Goal: Navigation & Orientation: Find specific page/section

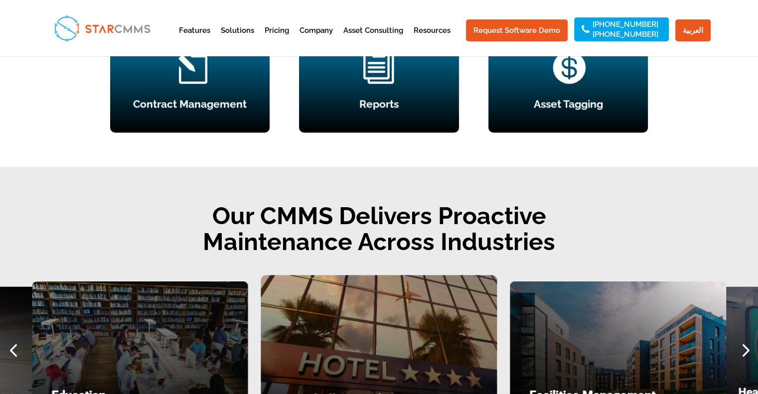
scroll to position [1214, 0]
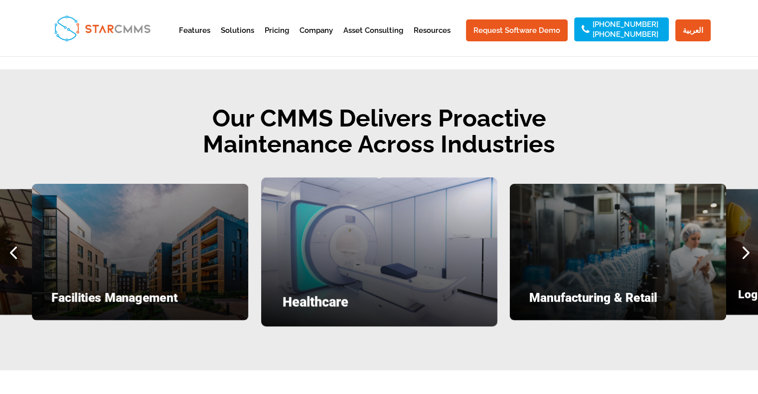
click at [745, 249] on div "Next slide" at bounding box center [744, 252] width 26 height 26
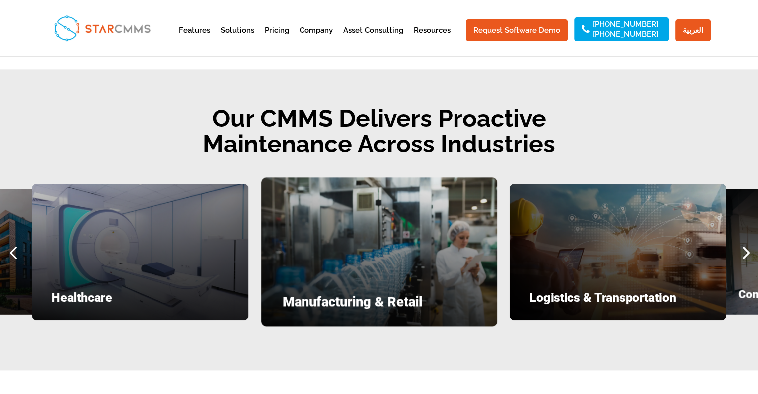
click at [745, 249] on div "Next slide" at bounding box center [744, 252] width 26 height 26
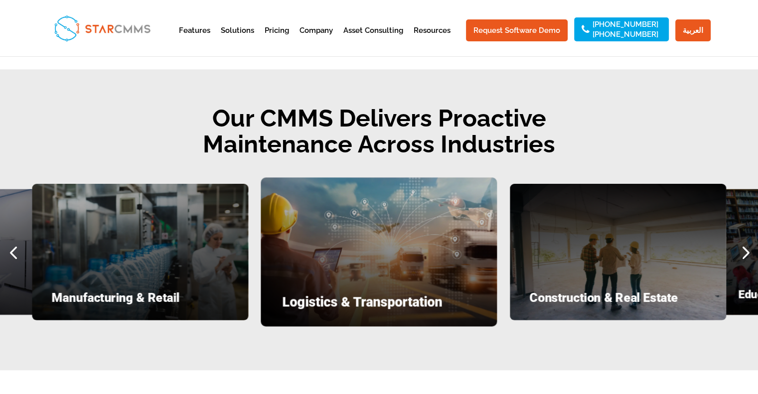
click at [745, 249] on div "Next slide" at bounding box center [744, 252] width 26 height 26
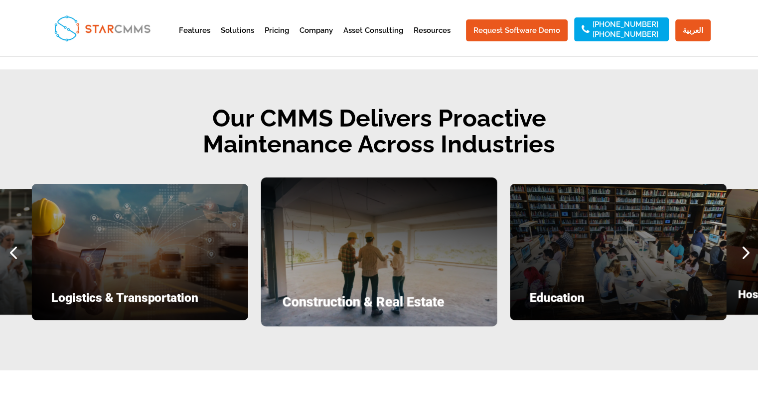
click at [745, 249] on div "Next slide" at bounding box center [744, 252] width 26 height 26
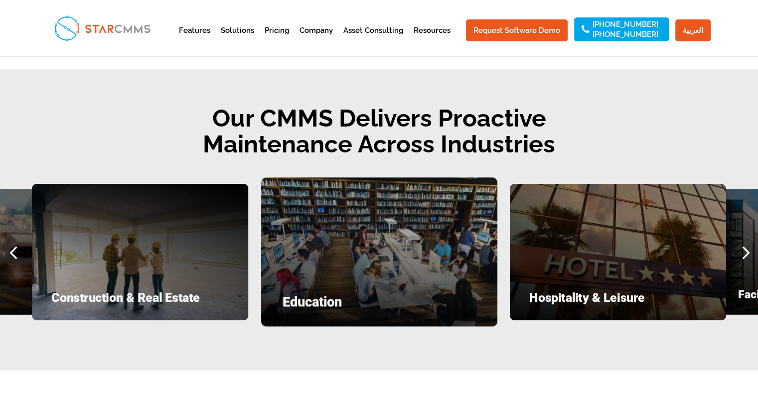
click at [745, 249] on div "Next slide" at bounding box center [744, 252] width 26 height 26
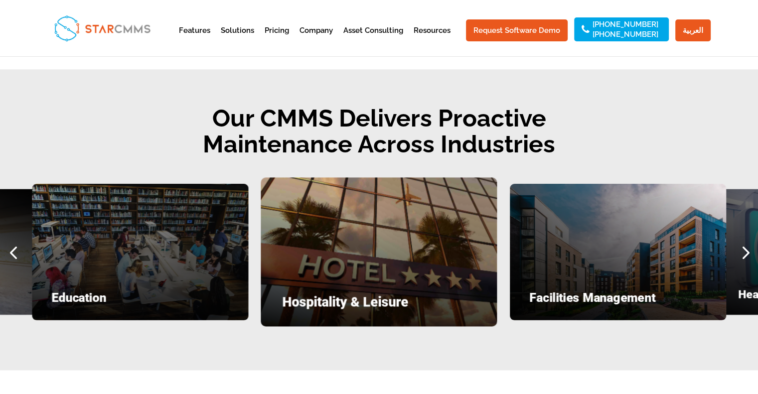
click at [745, 249] on div "Next slide" at bounding box center [744, 252] width 26 height 26
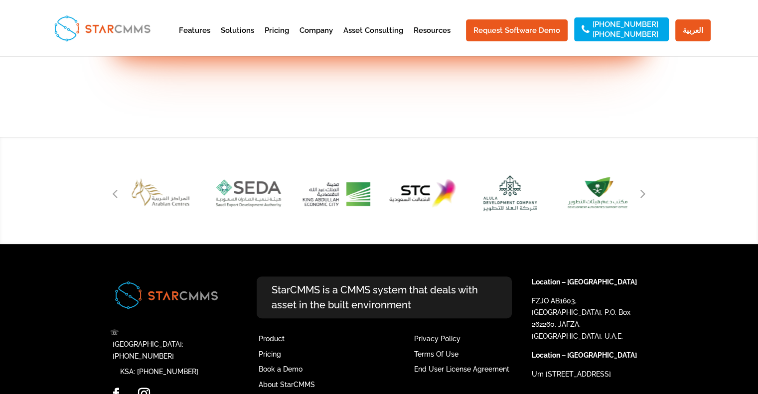
scroll to position [4042, 0]
